Goal: Navigation & Orientation: Find specific page/section

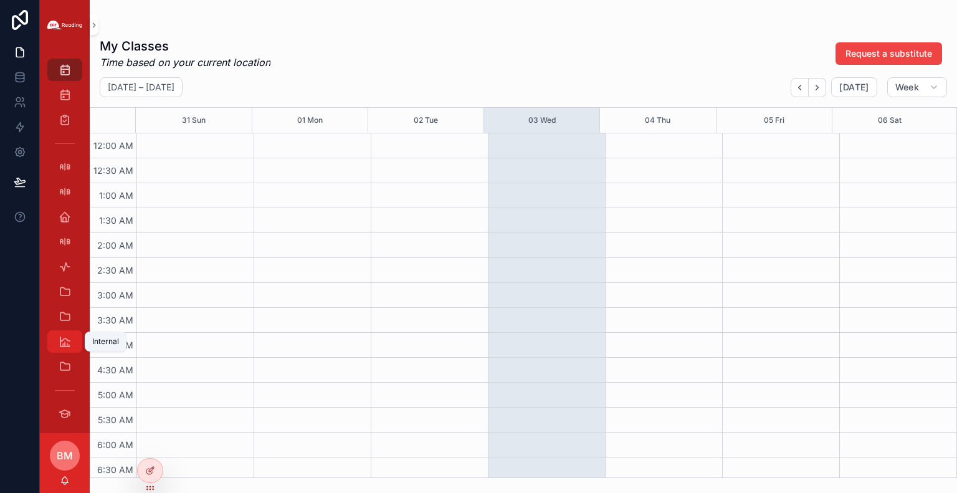
click at [62, 339] on icon "scrollable content" at bounding box center [65, 341] width 12 height 12
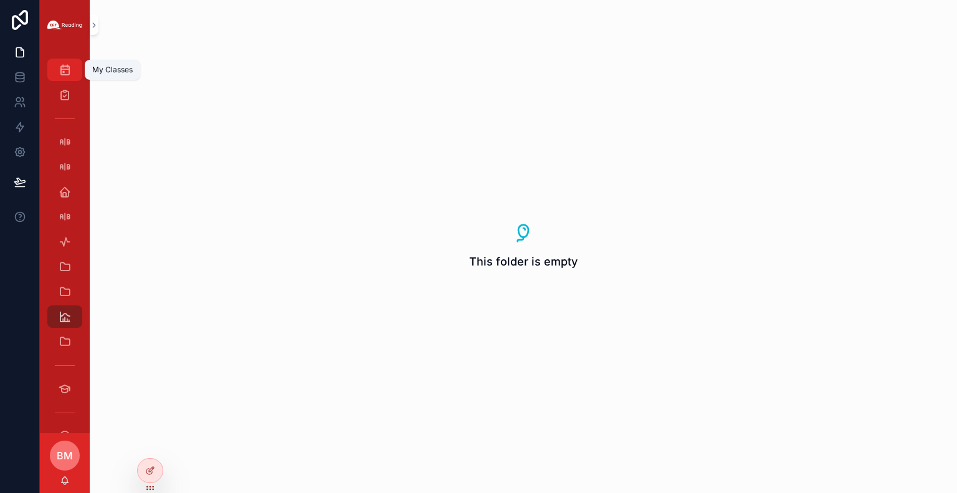
click at [59, 73] on icon "scrollable content" at bounding box center [65, 70] width 12 height 12
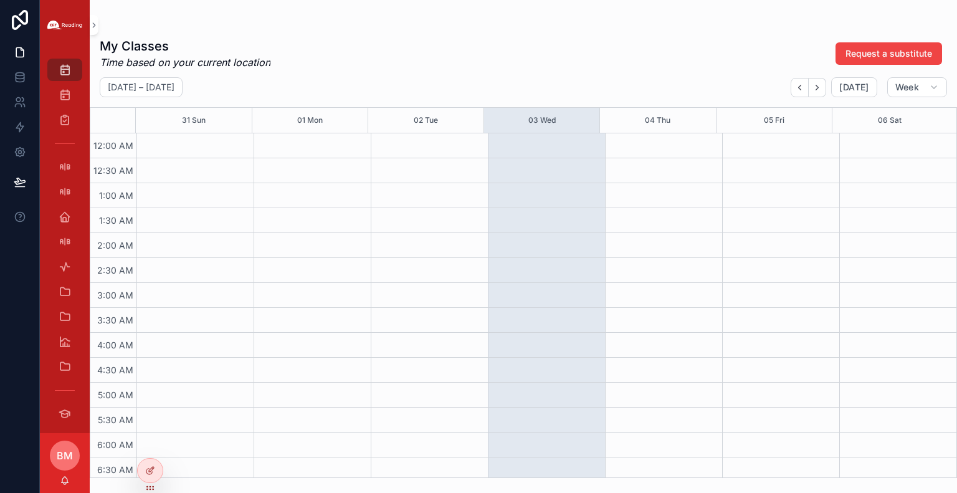
click at [70, 462] on span "BM" at bounding box center [65, 455] width 16 height 15
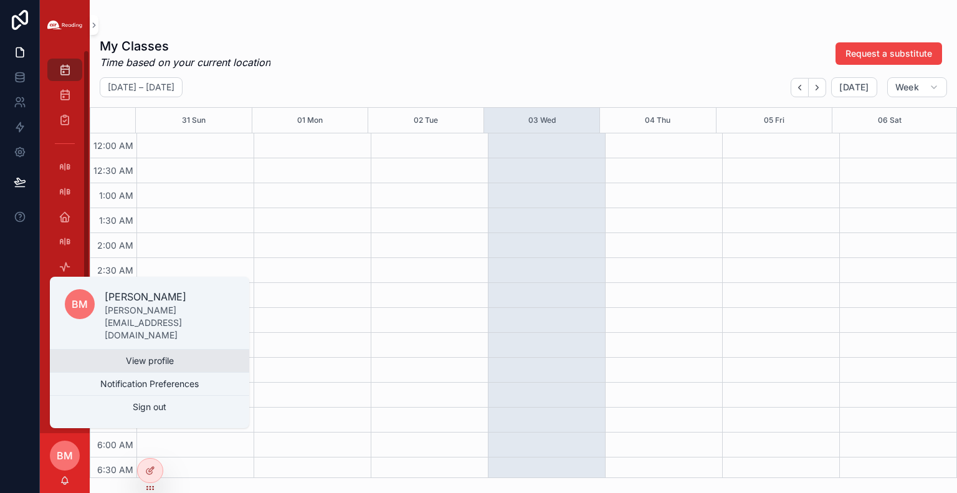
click at [145, 361] on link "View profile" at bounding box center [149, 360] width 199 height 22
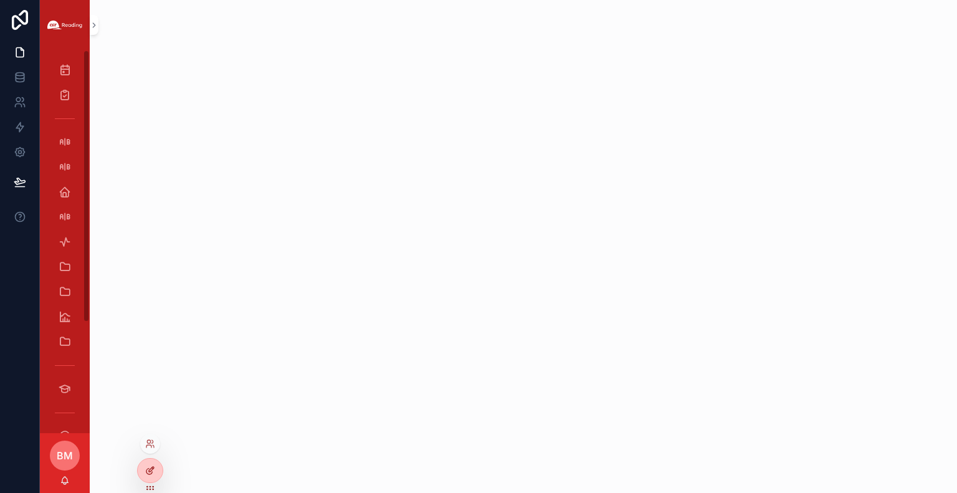
click at [140, 468] on div at bounding box center [150, 470] width 25 height 24
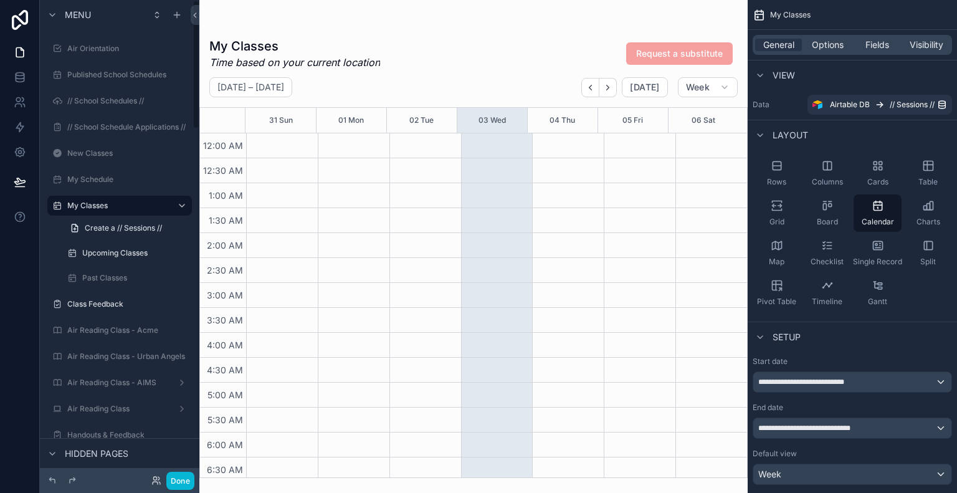
click at [94, 453] on span "Hidden pages" at bounding box center [97, 453] width 64 height 12
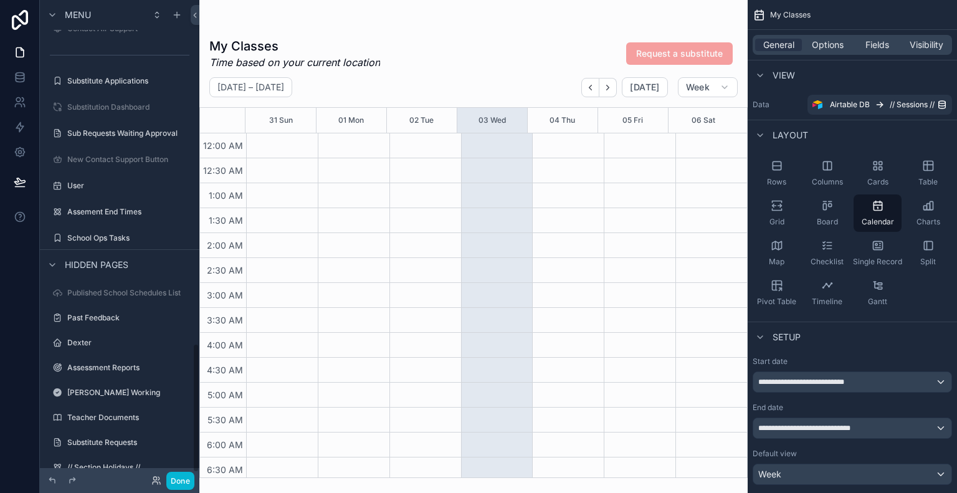
scroll to position [1270, 0]
click at [91, 393] on label "[PERSON_NAME] Working" at bounding box center [117, 392] width 100 height 10
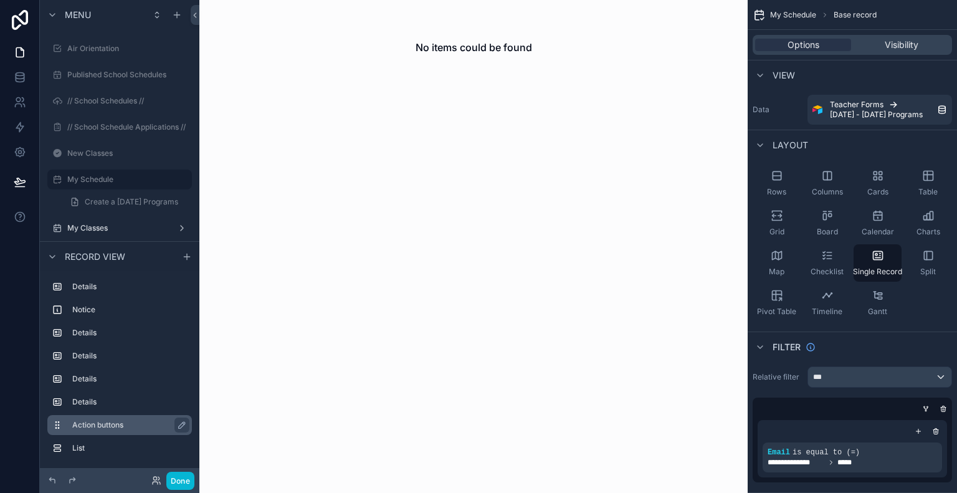
click at [85, 417] on div "Action buttons" at bounding box center [129, 424] width 115 height 15
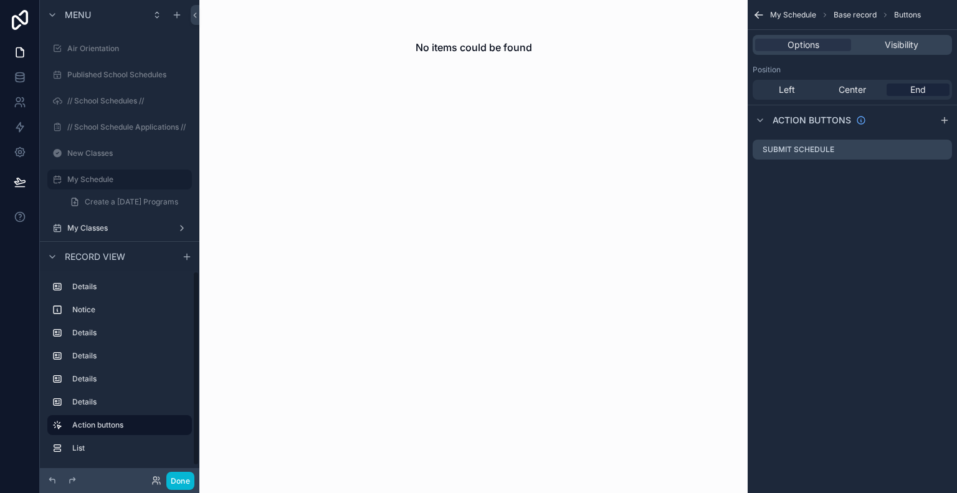
click at [25, 318] on div at bounding box center [20, 246] width 40 height 493
click at [93, 222] on div "My Classes" at bounding box center [119, 228] width 105 height 15
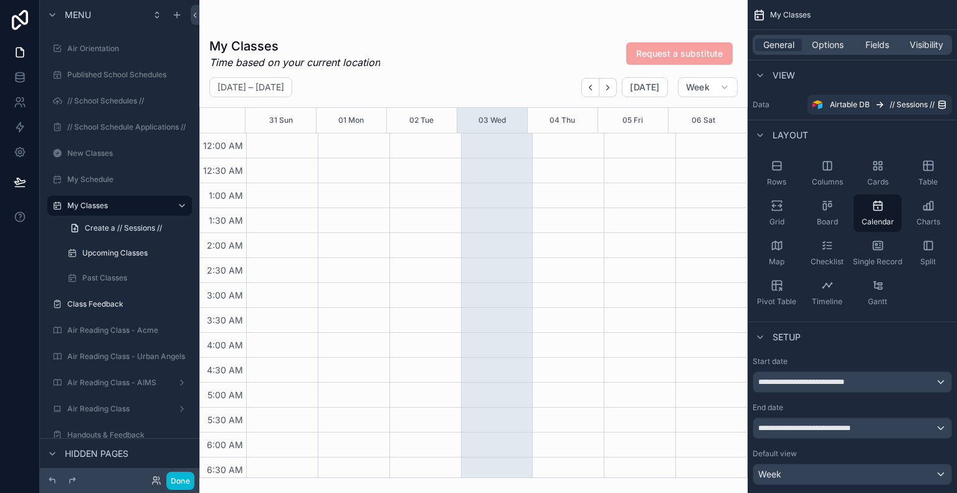
click at [92, 444] on div "Hidden pages" at bounding box center [119, 453] width 159 height 30
click at [90, 448] on span "Hidden pages" at bounding box center [97, 453] width 64 height 12
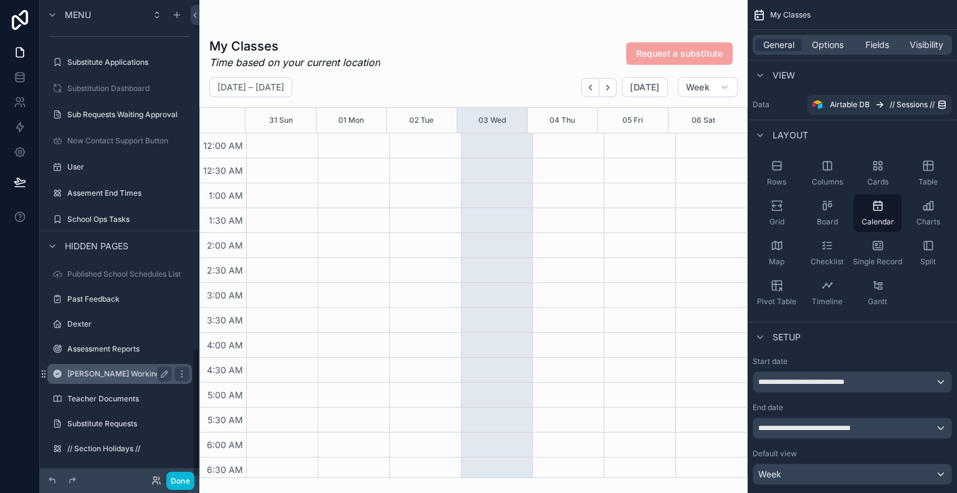
scroll to position [1290, 0]
click at [90, 373] on label "[PERSON_NAME] Working" at bounding box center [117, 372] width 100 height 10
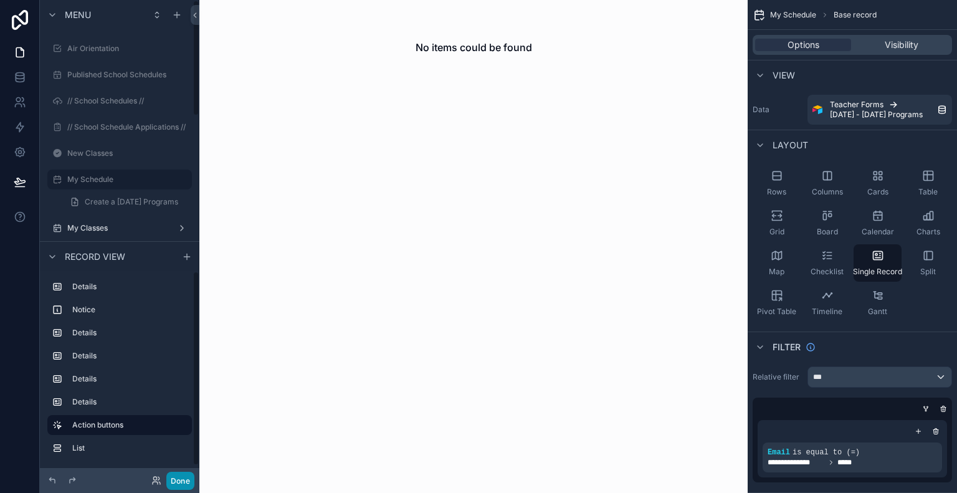
click at [183, 483] on button "Done" at bounding box center [180, 481] width 28 height 18
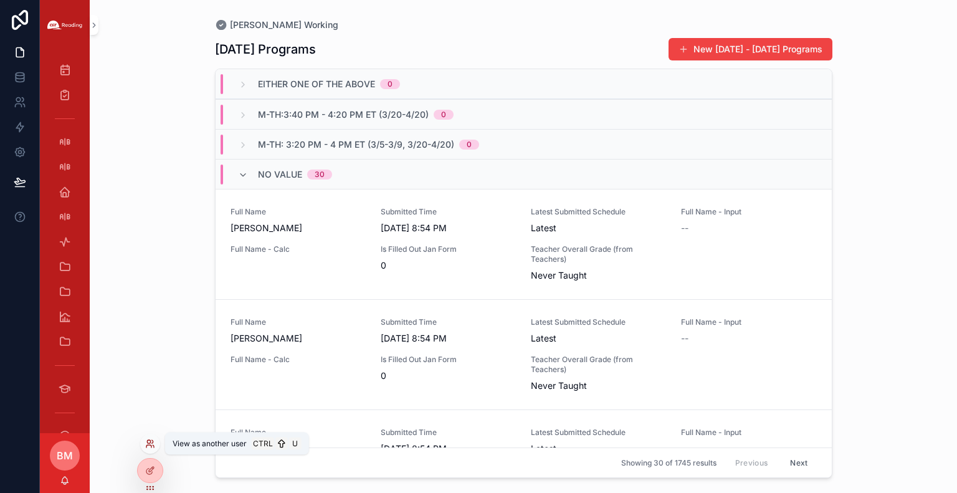
click at [149, 439] on icon at bounding box center [150, 444] width 10 height 10
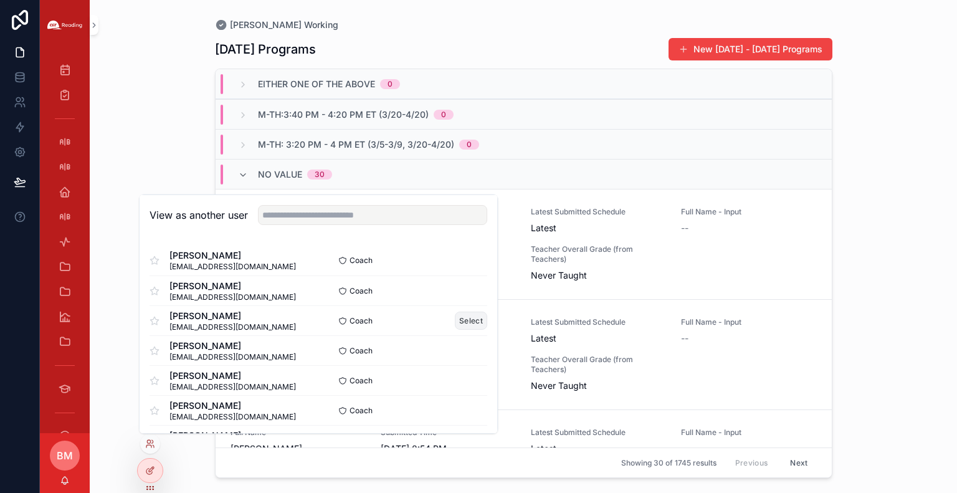
click at [455, 318] on button "Select" at bounding box center [471, 320] width 32 height 18
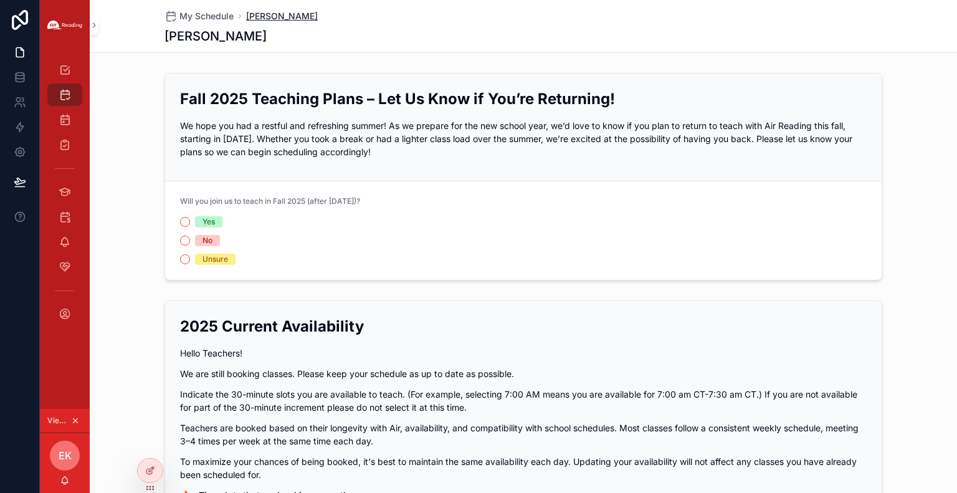
click at [254, 15] on span "[PERSON_NAME]" at bounding box center [282, 16] width 72 height 12
click at [254, 16] on span "[PERSON_NAME]" at bounding box center [282, 16] width 72 height 12
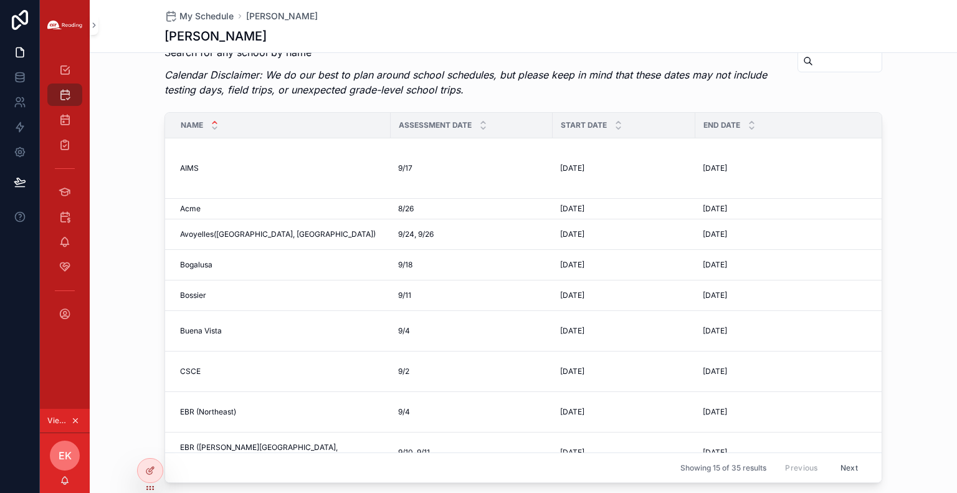
scroll to position [982, 0]
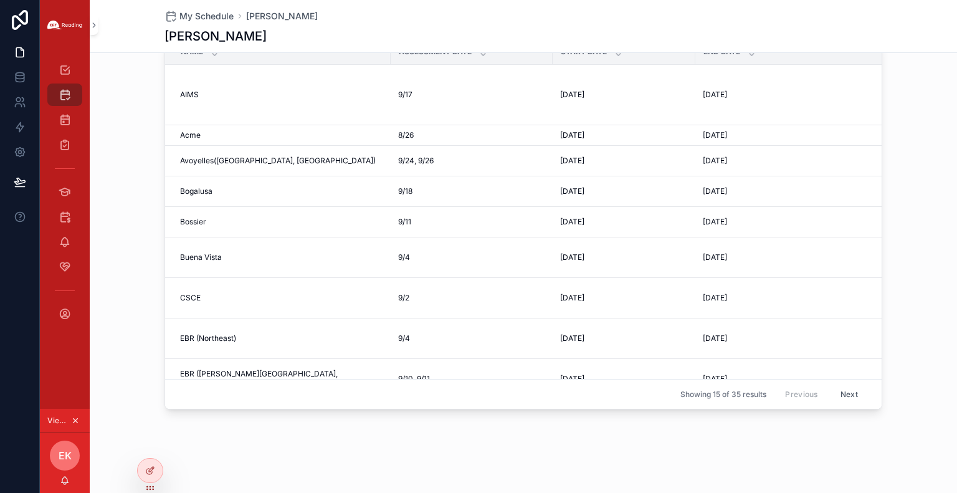
click at [873, 51] on div "My Schedule Emily Kasper Emily Kasper" at bounding box center [523, 26] width 718 height 52
click at [65, 311] on icon "scrollable content" at bounding box center [65, 314] width 12 height 12
